Goal: Task Accomplishment & Management: Use online tool/utility

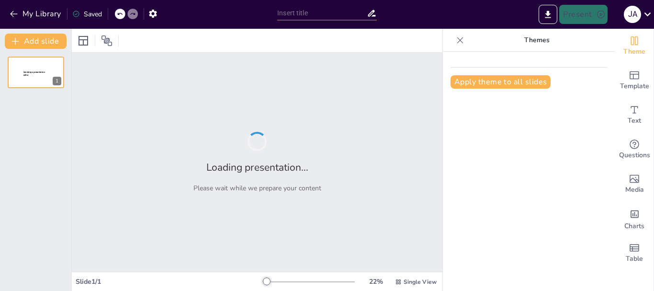
type input "Laboratorio Chimenea de equilibrio, golpe de ariete"
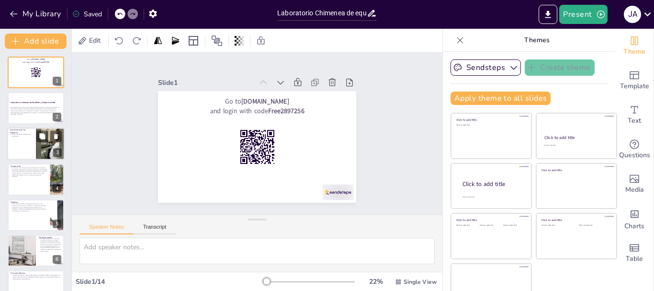
click at [39, 145] on div at bounding box center [50, 143] width 57 height 33
type textarea "Las imágenes son un elemento clave en cualquier presentación académica, ya que …"
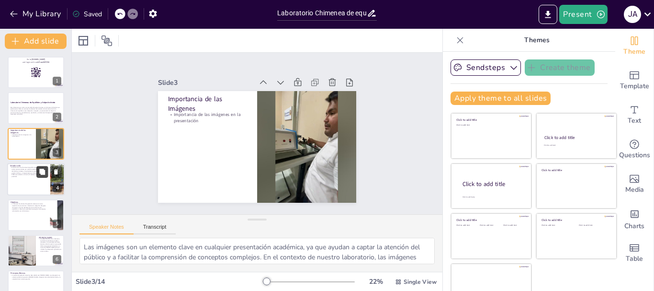
click at [39, 176] on button at bounding box center [41, 171] width 11 height 11
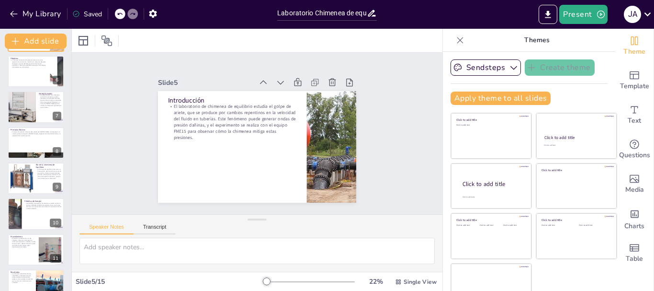
scroll to position [304, 0]
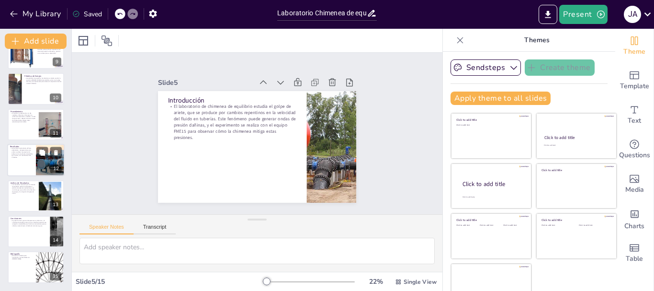
click at [39, 165] on div at bounding box center [50, 160] width 56 height 33
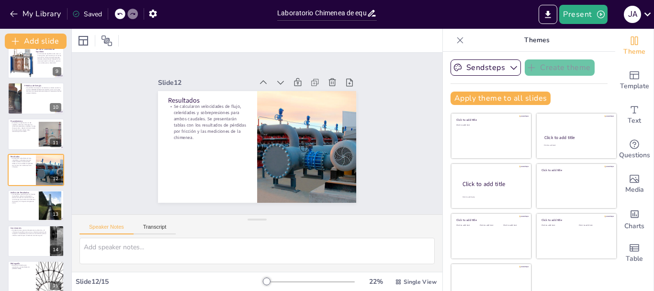
scroll to position [18, 0]
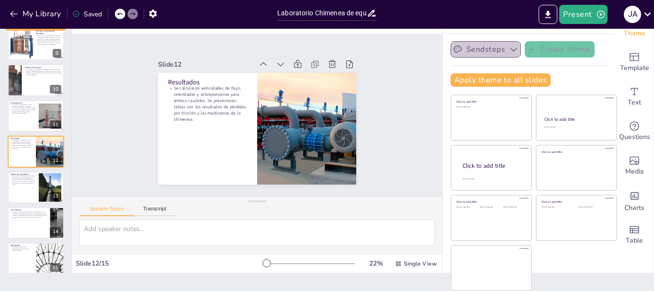
click at [509, 45] on icon "button" at bounding box center [514, 50] width 10 height 10
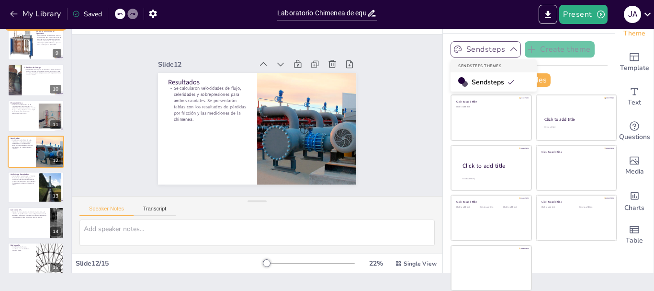
click at [473, 79] on span "Sendsteps" at bounding box center [493, 82] width 43 height 9
click at [124, 14] on div at bounding box center [120, 14] width 11 height 11
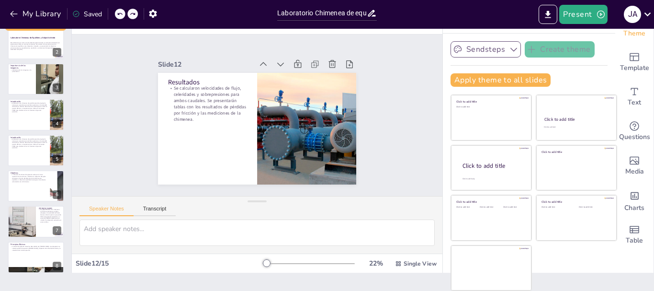
scroll to position [0, 0]
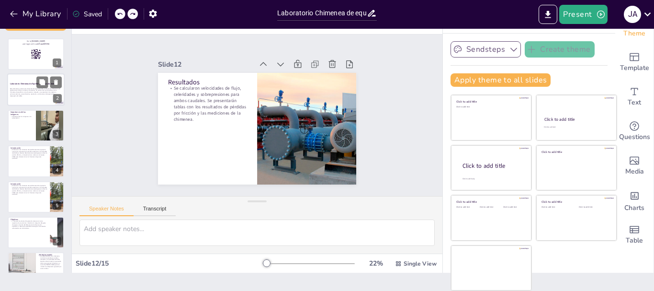
click at [34, 93] on p "Este laboratorio se centra en el estudio del golpe de ariete, un fenómeno hidrá…" at bounding box center [36, 91] width 52 height 7
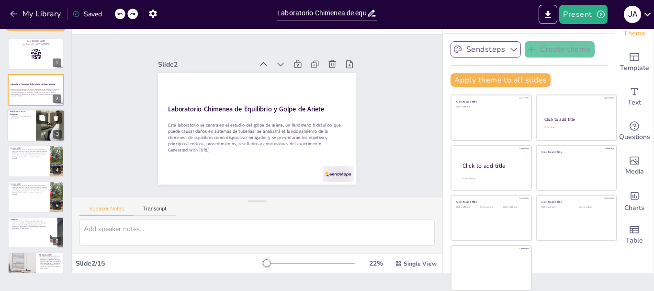
click at [40, 131] on div at bounding box center [50, 125] width 57 height 33
type textarea "Las imágenes son un elemento clave en cualquier presentación académica, ya que …"
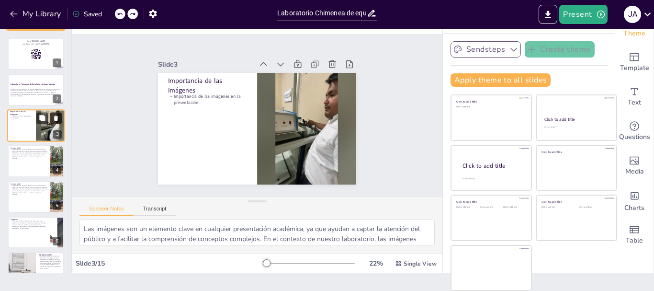
click at [56, 117] on icon at bounding box center [56, 117] width 4 height 5
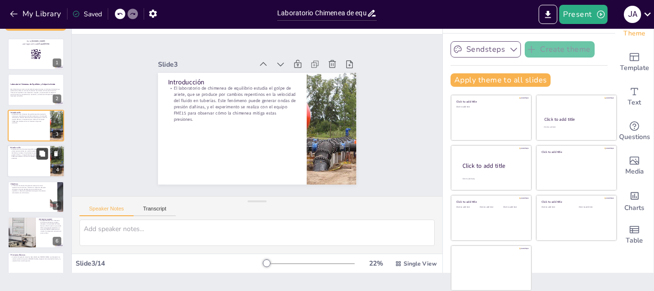
click at [42, 157] on button at bounding box center [41, 153] width 11 height 11
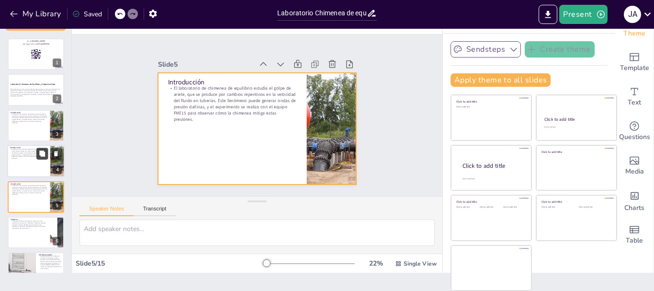
scroll to position [45, 0]
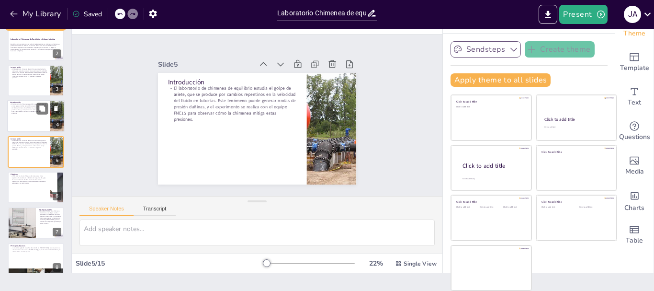
click at [22, 125] on div at bounding box center [35, 116] width 57 height 33
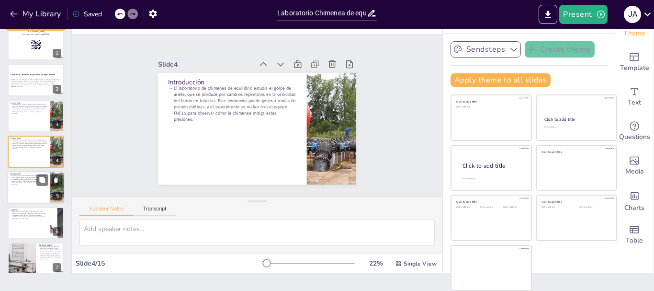
click at [34, 193] on div at bounding box center [35, 187] width 57 height 33
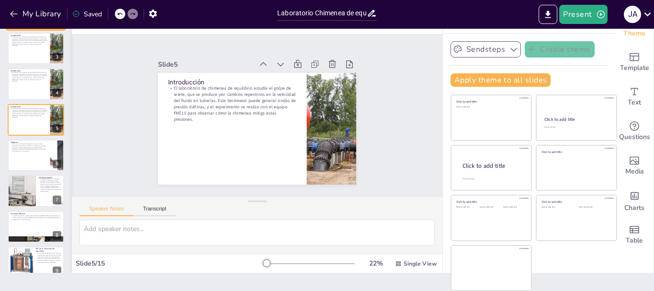
scroll to position [76, 0]
click at [29, 83] on div at bounding box center [35, 84] width 57 height 33
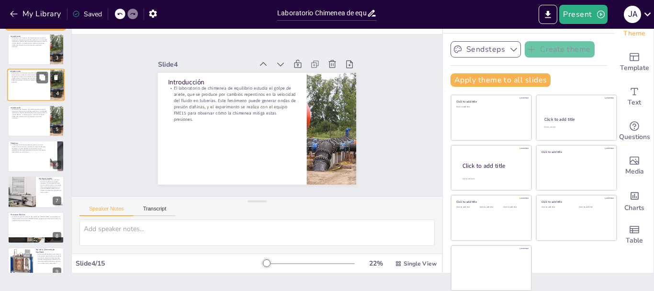
scroll to position [10, 0]
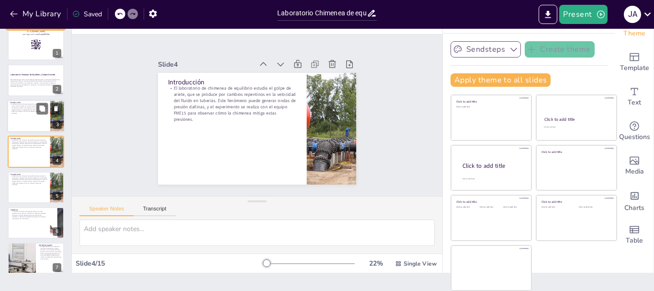
click at [30, 114] on div at bounding box center [35, 116] width 57 height 33
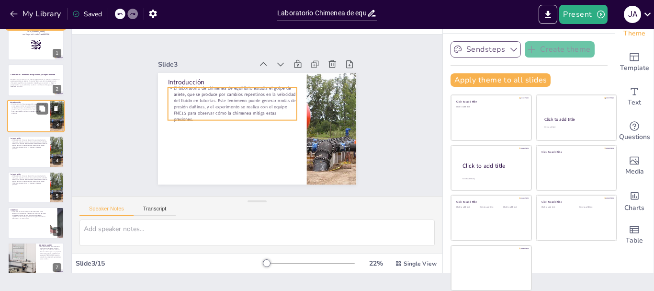
scroll to position [0, 0]
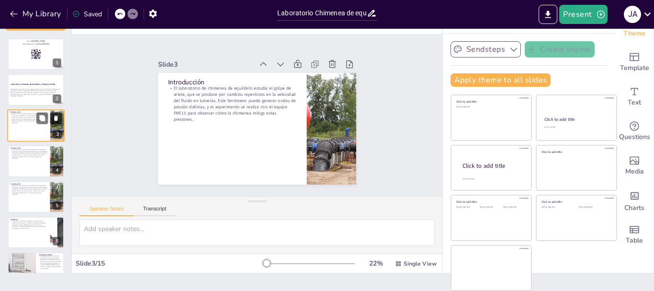
click at [53, 118] on icon at bounding box center [56, 117] width 7 height 7
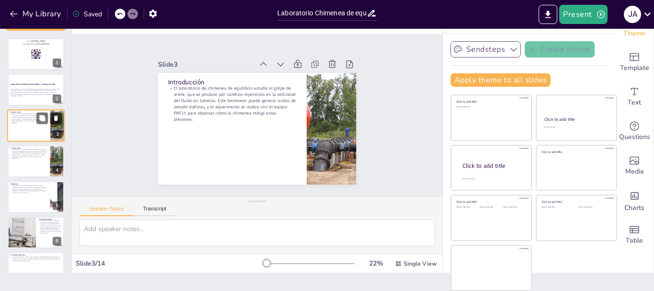
click at [53, 118] on icon at bounding box center [56, 117] width 7 height 7
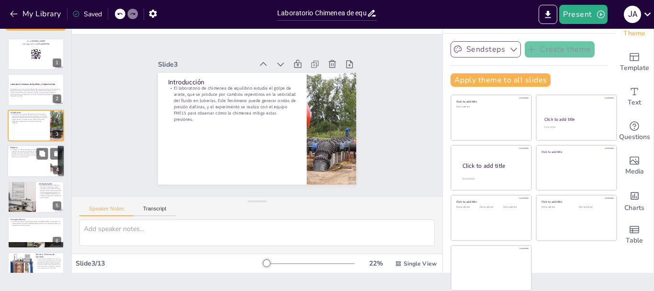
click at [33, 164] on div at bounding box center [35, 161] width 57 height 33
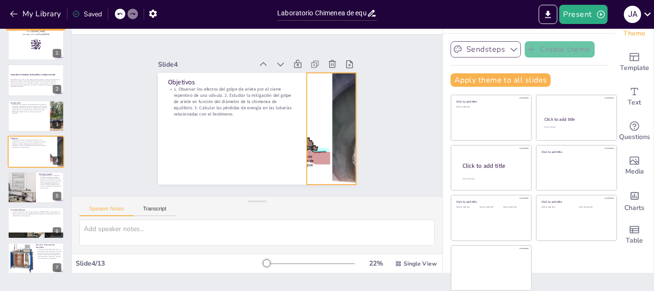
click at [307, 144] on div at bounding box center [326, 143] width 217 height 150
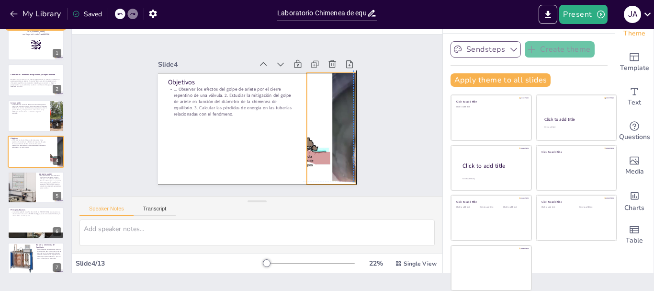
click at [304, 142] on div at bounding box center [323, 151] width 223 height 168
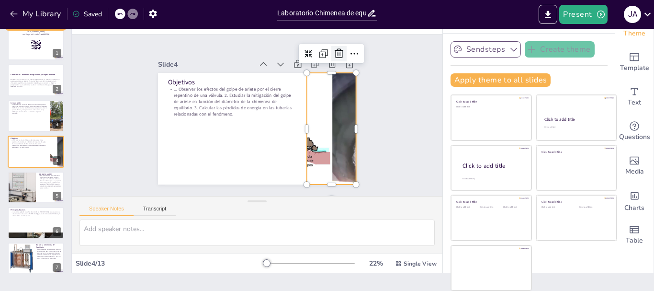
click at [353, 96] on icon at bounding box center [359, 102] width 12 height 12
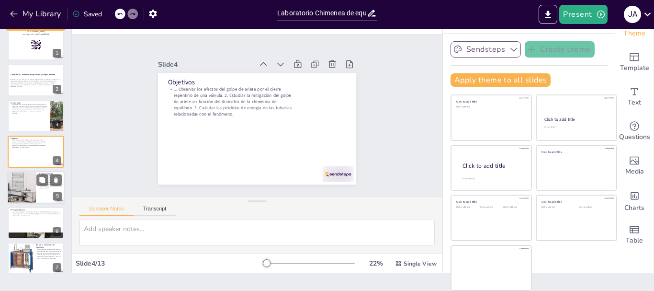
click at [31, 192] on div at bounding box center [21, 187] width 31 height 33
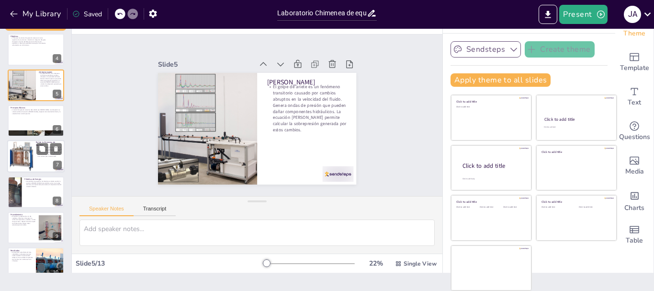
click at [9, 155] on div at bounding box center [35, 156] width 57 height 33
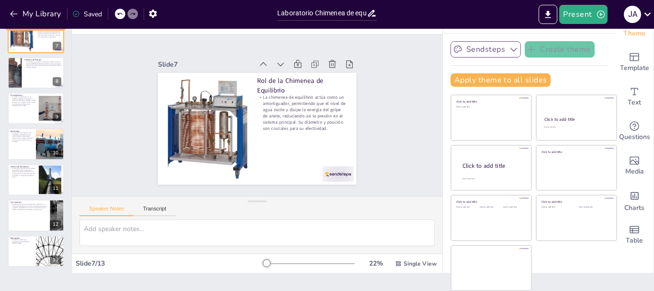
scroll to position [233, 0]
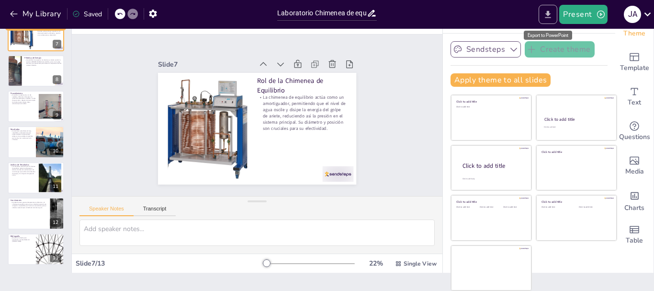
click at [555, 15] on button "Export to PowerPoint" at bounding box center [548, 14] width 19 height 19
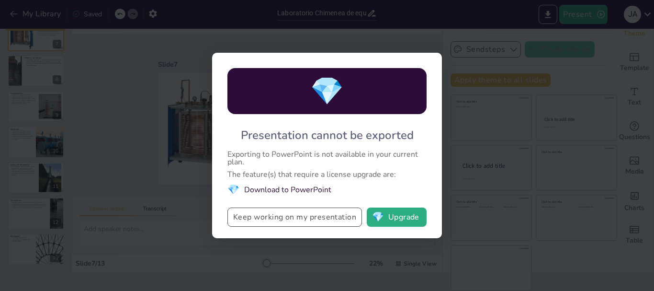
click at [300, 215] on button "Keep working on my presentation" at bounding box center [294, 216] width 135 height 19
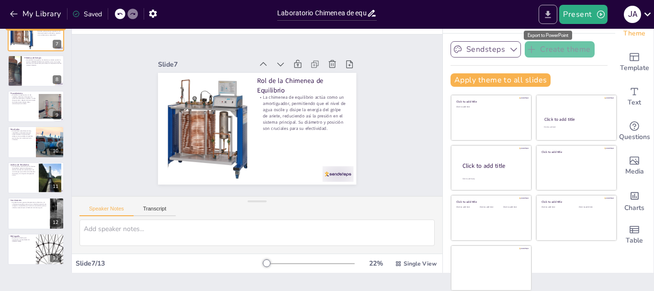
click at [546, 12] on icon "Export to PowerPoint" at bounding box center [548, 15] width 10 height 10
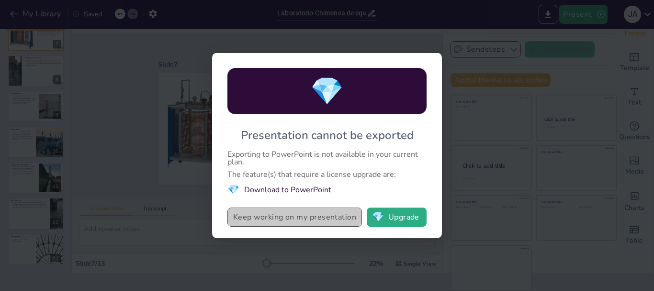
drag, startPoint x: 230, startPoint y: 214, endPoint x: 305, endPoint y: 218, distance: 75.7
click at [305, 218] on button "Keep working on my presentation" at bounding box center [294, 216] width 135 height 19
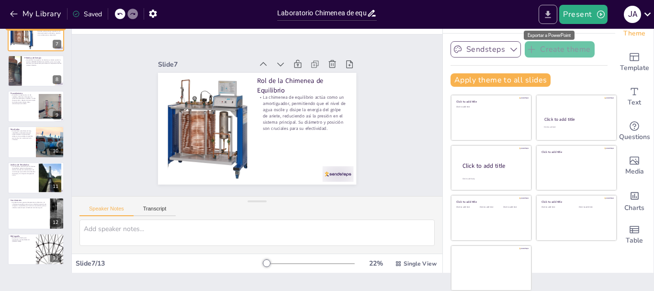
click at [552, 15] on icon "Export to PowerPoint" at bounding box center [548, 15] width 10 height 10
